Goal: Task Accomplishment & Management: Manage account settings

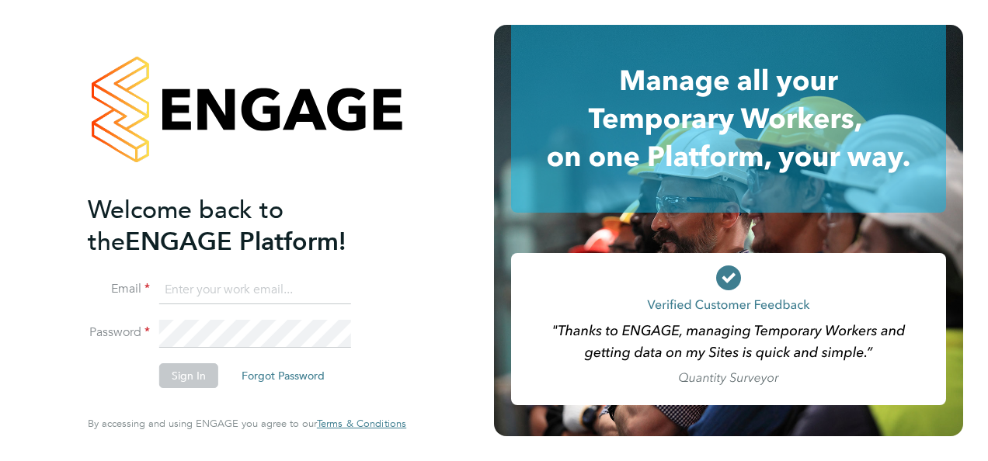
type input "[EMAIL_ADDRESS][PERSON_NAME][DOMAIN_NAME]"
click at [186, 382] on button "Sign In" at bounding box center [188, 375] width 59 height 25
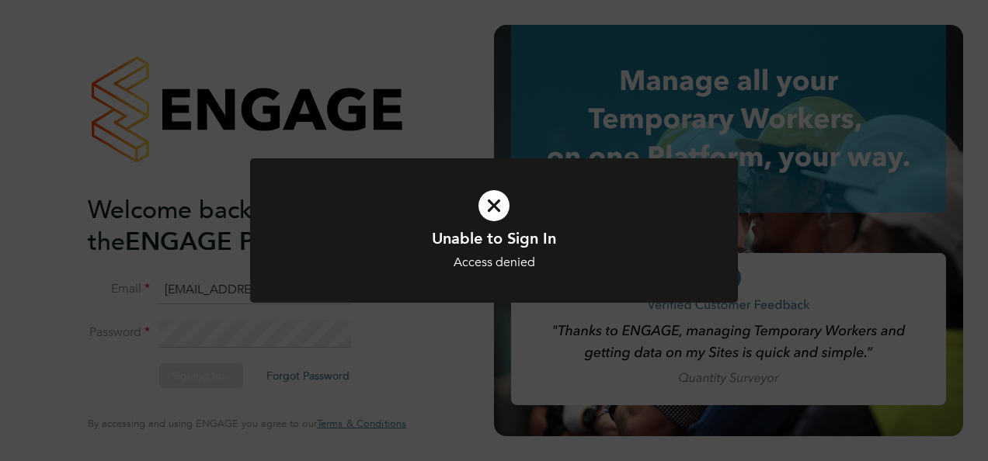
click at [96, 368] on div "Unable to Sign In Access denied Cancel Okay" at bounding box center [494, 230] width 988 height 461
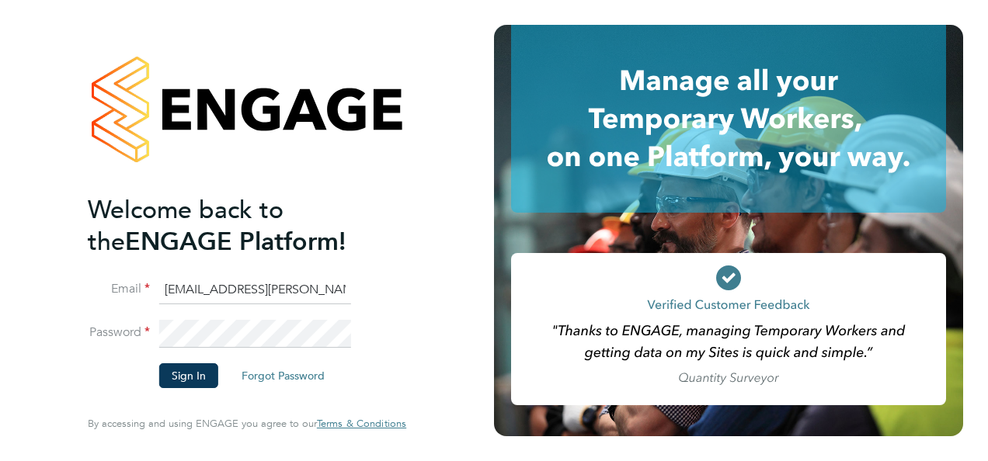
click at [120, 373] on li "Sign In Forgot Password" at bounding box center [239, 383] width 303 height 40
click at [187, 384] on button "Sign In" at bounding box center [188, 375] width 59 height 25
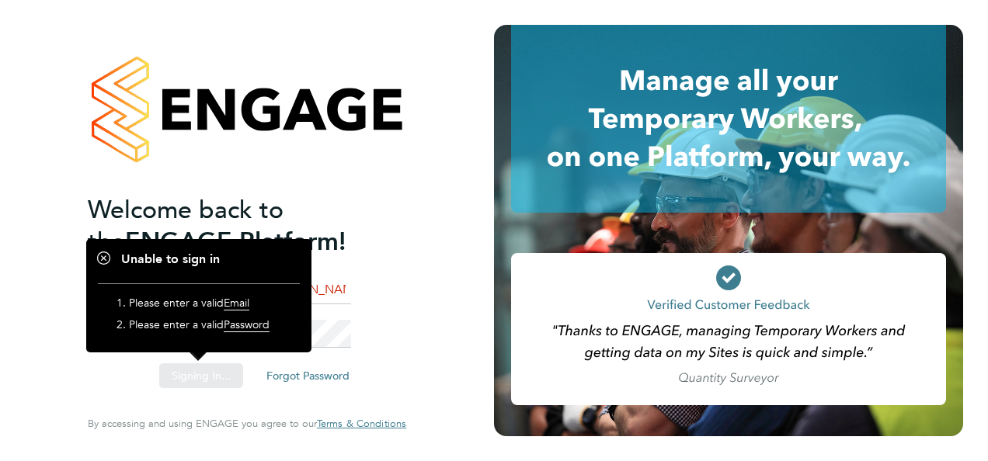
click at [189, 378] on div "Welcome back to the ENGAGE Platform! Email [EMAIL_ADDRESS][PERSON_NAME][DOMAIN_…" at bounding box center [247, 230] width 494 height 461
click at [127, 399] on li "Sign In Forgot Password" at bounding box center [239, 383] width 303 height 40
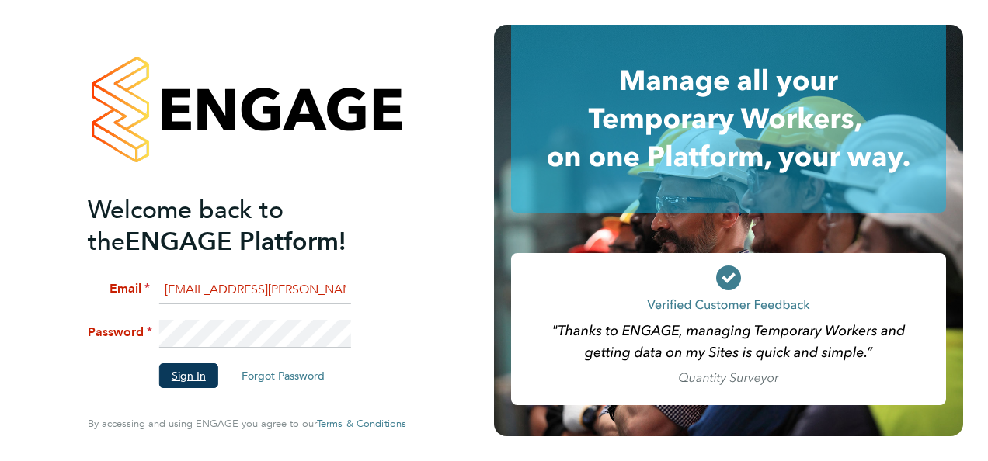
click at [186, 384] on button "Sign In" at bounding box center [188, 375] width 59 height 25
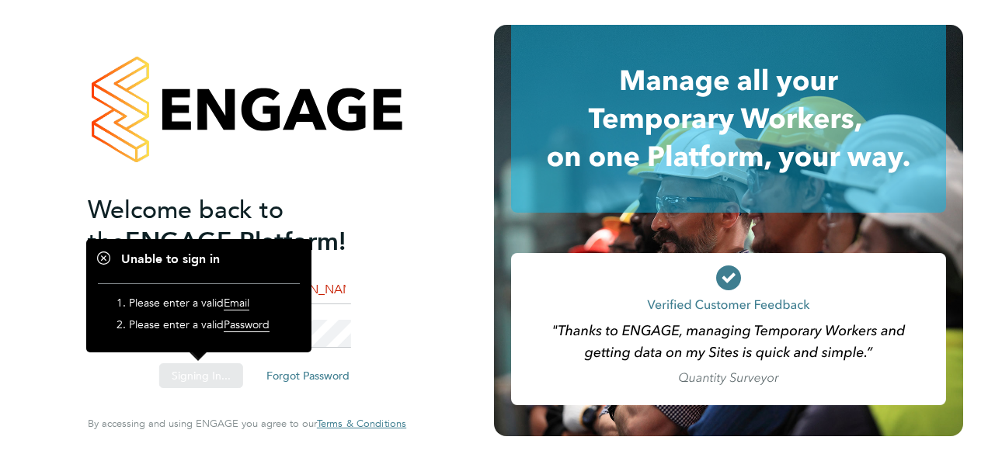
click at [102, 395] on div "Sorry, we are having problems connecting to our services." at bounding box center [247, 230] width 494 height 461
